Goal: Task Accomplishment & Management: Use online tool/utility

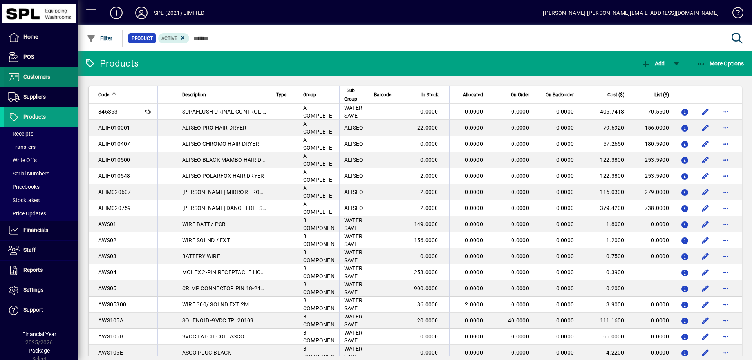
click at [38, 75] on span "Customers" at bounding box center [36, 77] width 27 height 6
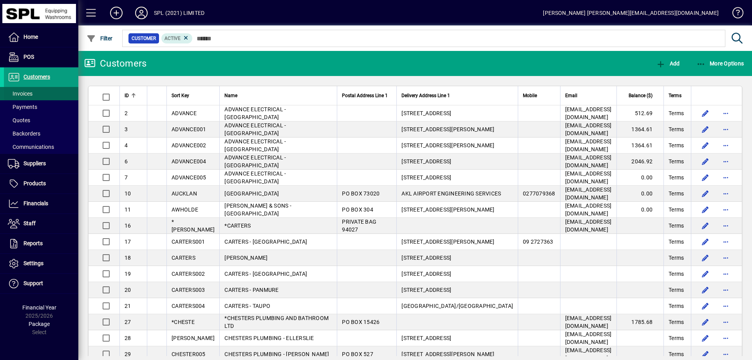
click at [38, 92] on span at bounding box center [41, 93] width 74 height 19
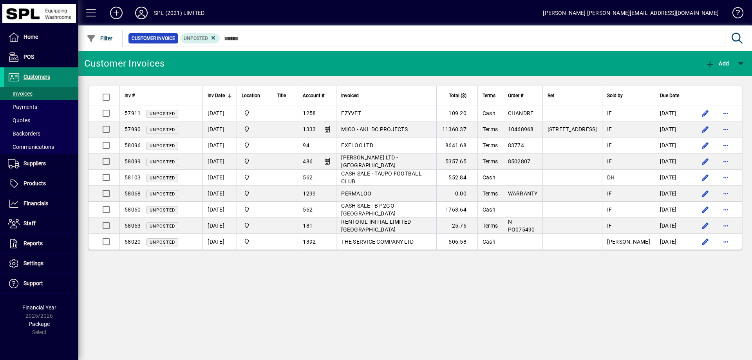
click at [31, 76] on span "Customers" at bounding box center [36, 77] width 27 height 6
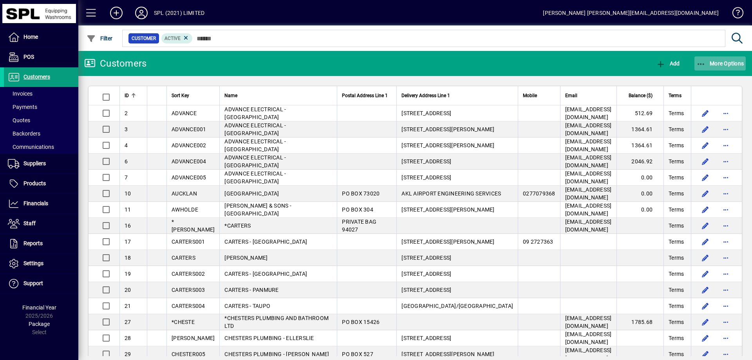
click at [697, 67] on icon "button" at bounding box center [701, 64] width 10 height 8
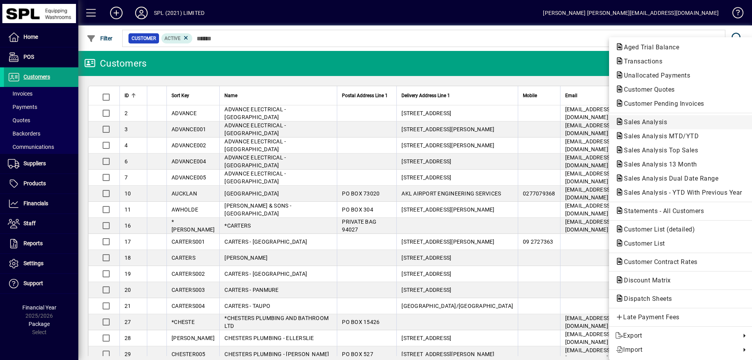
click at [644, 121] on span "Sales Analysis" at bounding box center [643, 121] width 56 height 7
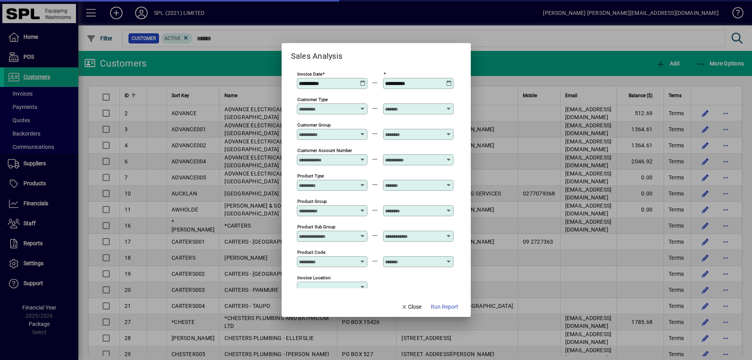
type input "**********"
click at [361, 80] on icon at bounding box center [363, 80] width 6 height 0
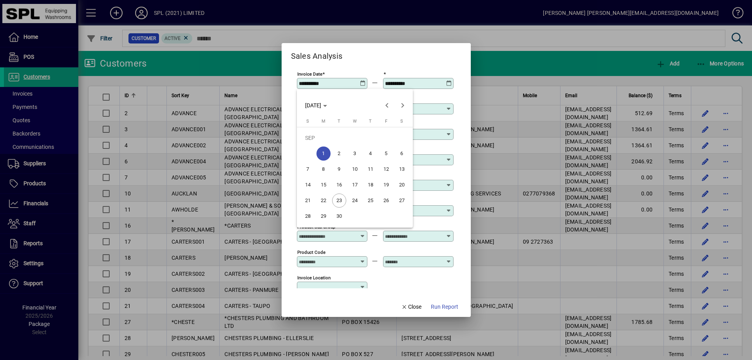
click at [336, 198] on span "23" at bounding box center [339, 200] width 14 height 14
type input "**********"
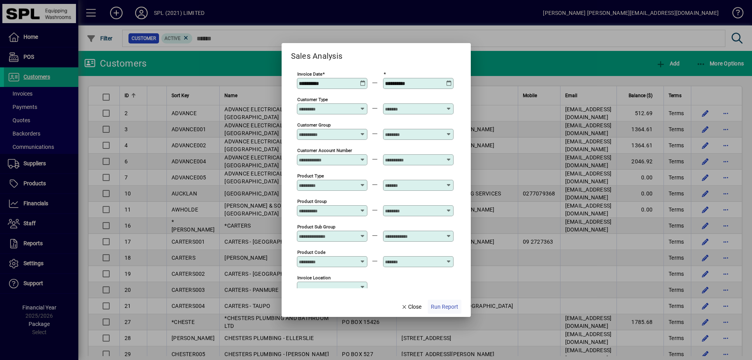
click at [452, 303] on span "Run Report" at bounding box center [444, 307] width 27 height 8
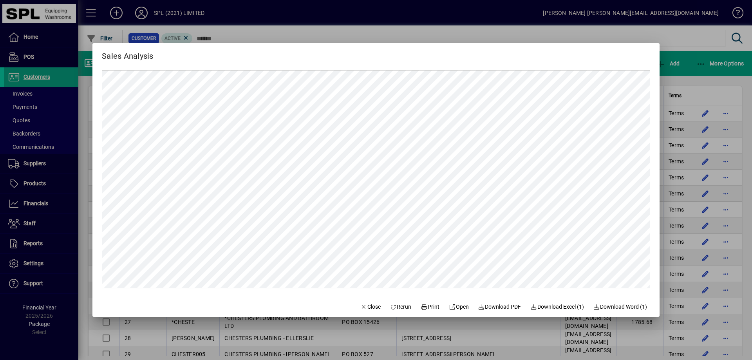
drag, startPoint x: 352, startPoint y: 309, endPoint x: 376, endPoint y: 291, distance: 29.6
click at [360, 307] on icon "button" at bounding box center [363, 306] width 7 height 5
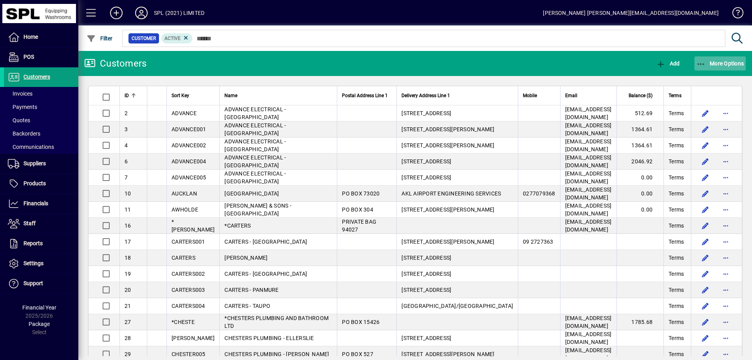
click at [703, 63] on icon "button" at bounding box center [701, 64] width 10 height 8
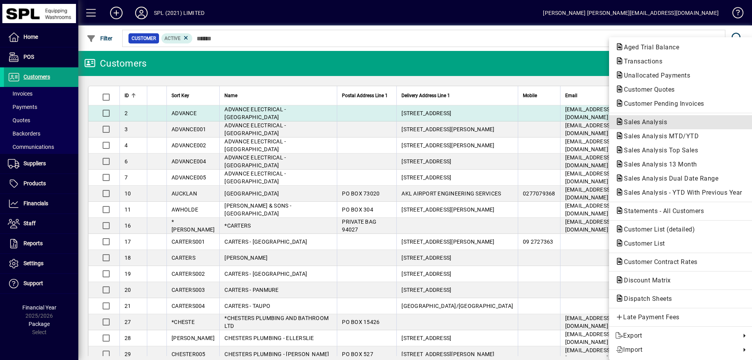
click at [670, 121] on span "Sales Analysis" at bounding box center [680, 121] width 131 height 9
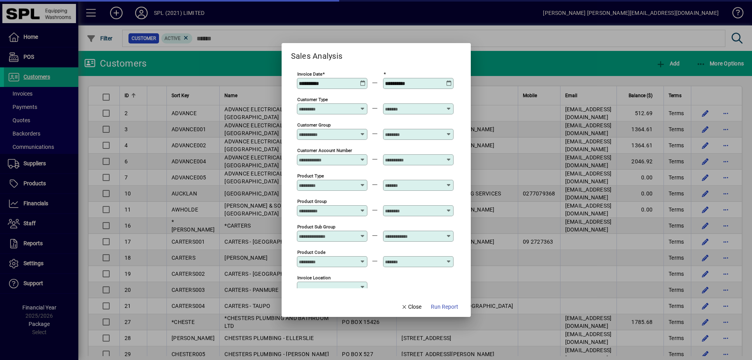
type input "**********"
click at [441, 303] on span "Run Report" at bounding box center [444, 307] width 27 height 8
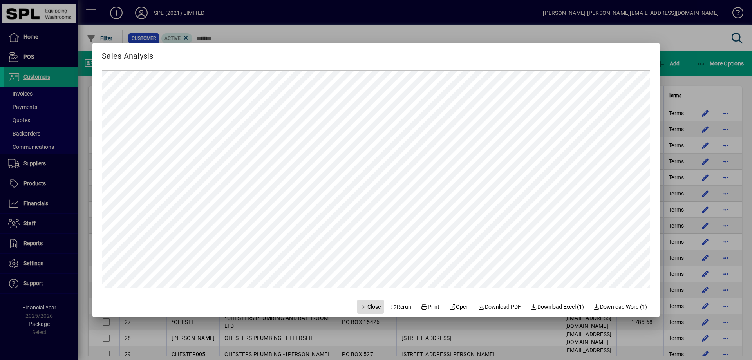
click at [360, 305] on icon "button" at bounding box center [363, 306] width 7 height 5
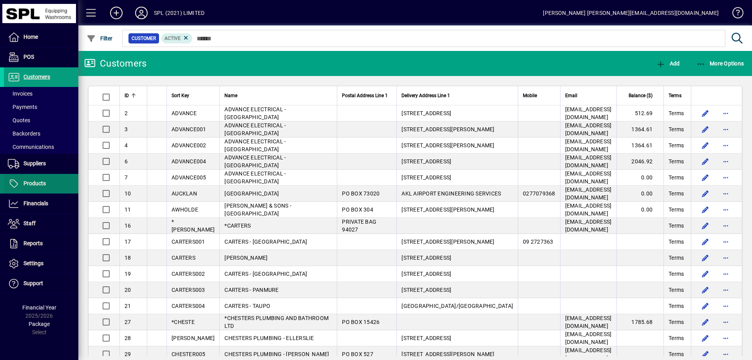
click at [52, 185] on span at bounding box center [41, 183] width 74 height 19
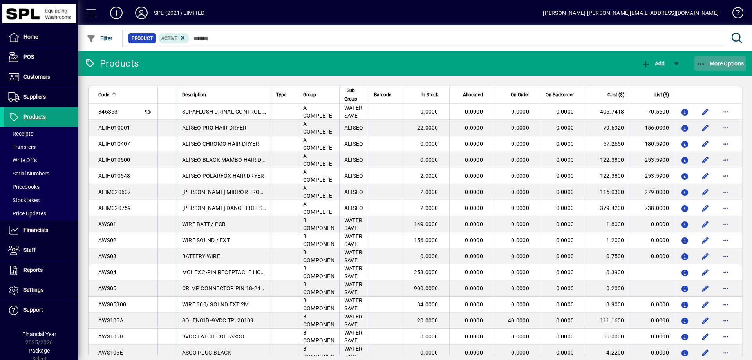
click at [699, 66] on icon "button" at bounding box center [701, 64] width 10 height 8
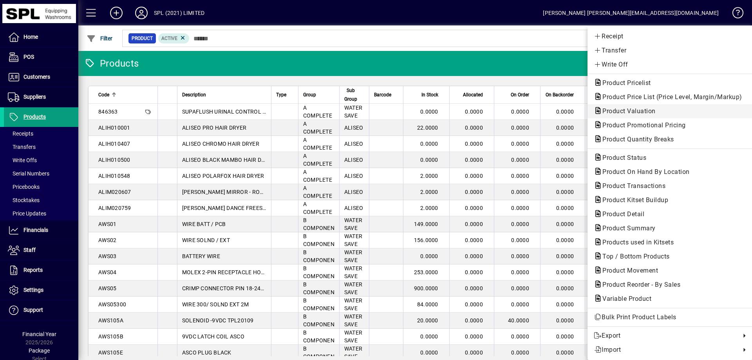
click at [658, 107] on span "Product Valuation" at bounding box center [670, 111] width 152 height 9
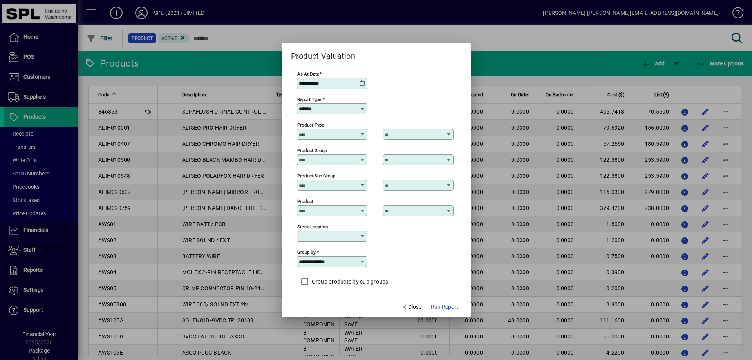
click at [362, 81] on icon at bounding box center [362, 83] width 6 height 6
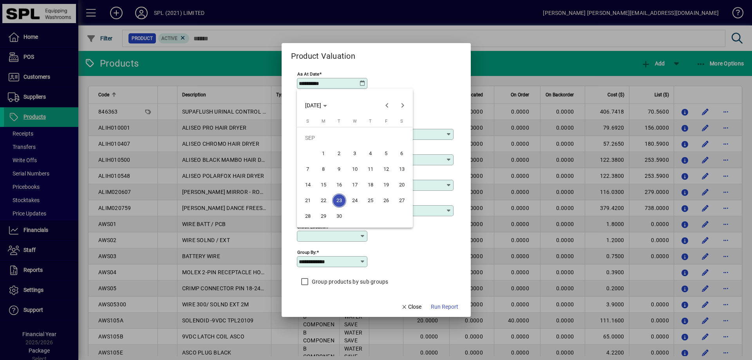
click at [339, 203] on span "23" at bounding box center [339, 200] width 14 height 14
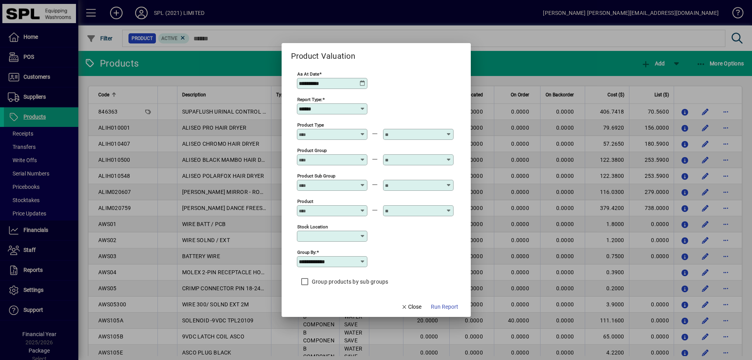
click at [412, 269] on div "**********" at bounding box center [375, 260] width 157 height 25
click at [443, 303] on span "Run Report" at bounding box center [444, 307] width 27 height 8
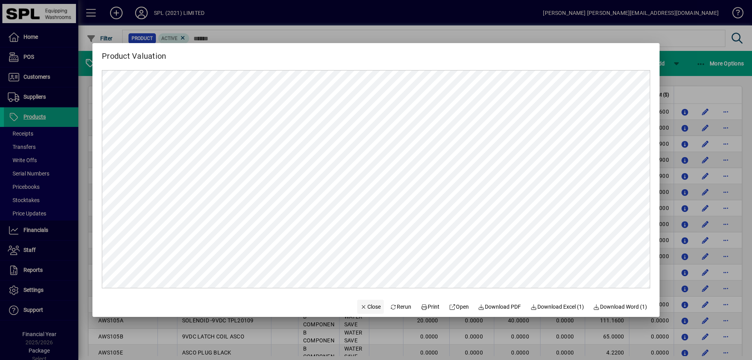
click at [360, 309] on span "Close" at bounding box center [370, 307] width 20 height 8
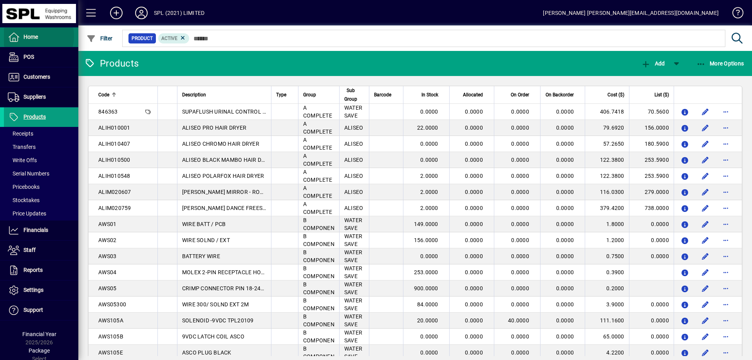
click at [31, 36] on span "Home" at bounding box center [30, 37] width 14 height 6
